Goal: Go to known website: Access a specific website the user already knows

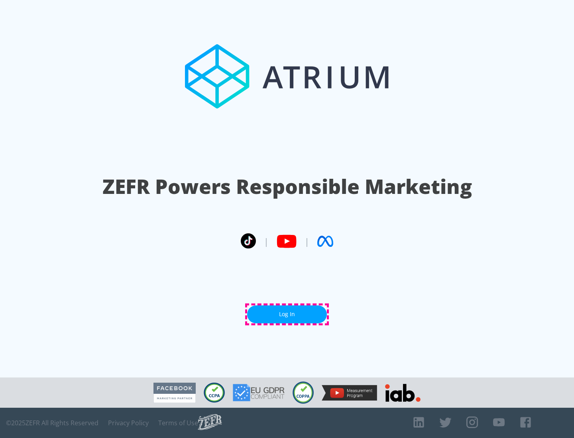
click at [287, 314] on link "Log In" at bounding box center [287, 315] width 80 height 18
